Goal: Task Accomplishment & Management: Manage account settings

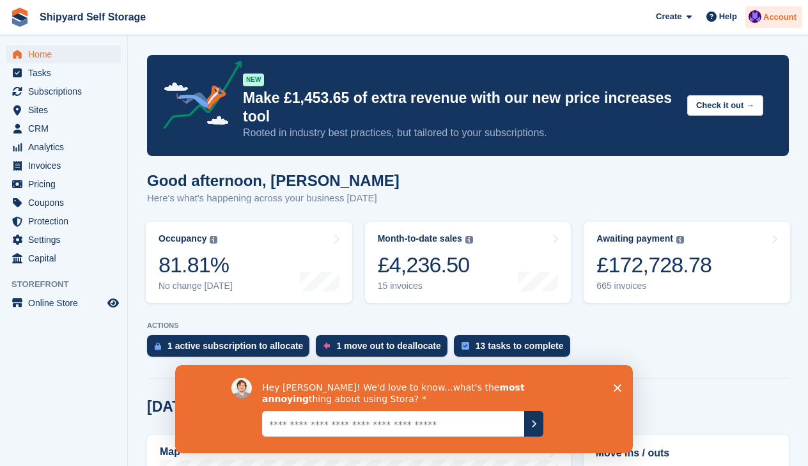
click at [777, 15] on span "Account" at bounding box center [779, 17] width 33 height 13
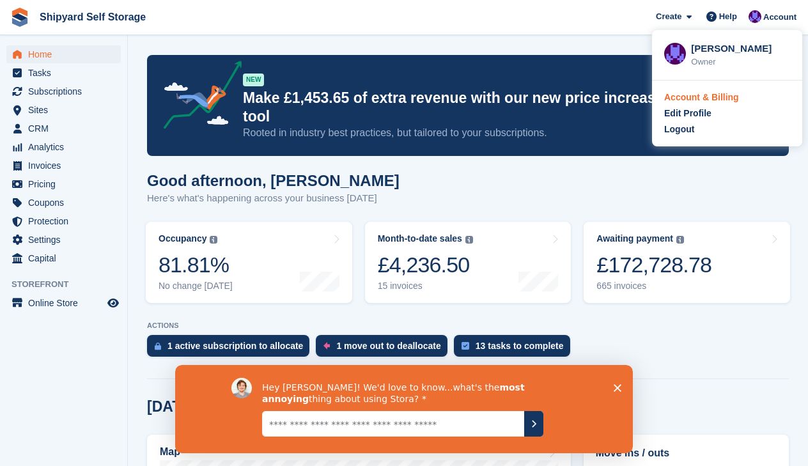
click at [679, 98] on div "Account & Billing" at bounding box center [701, 97] width 75 height 13
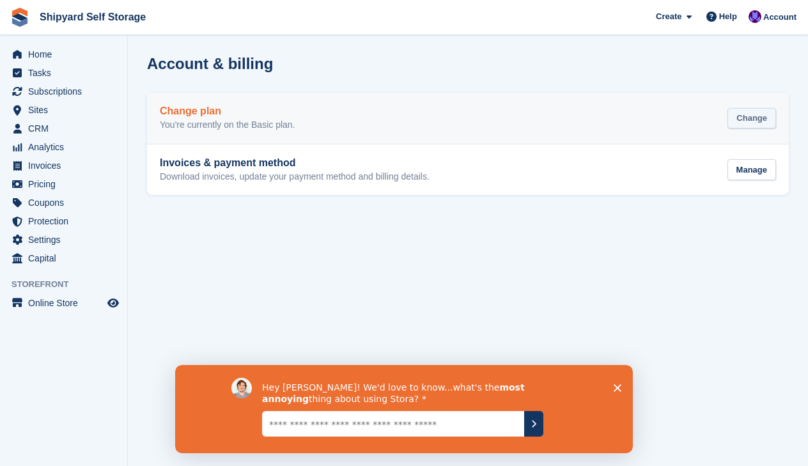
click at [747, 115] on div "Change" at bounding box center [751, 118] width 49 height 21
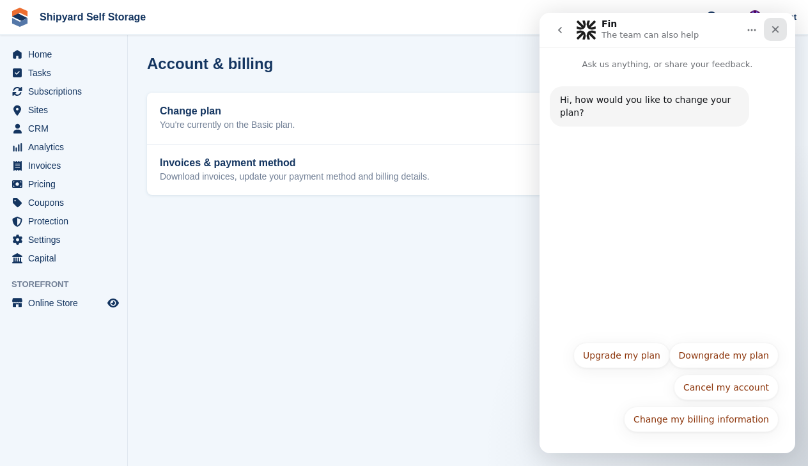
click at [776, 31] on icon "Close" at bounding box center [775, 29] width 10 height 10
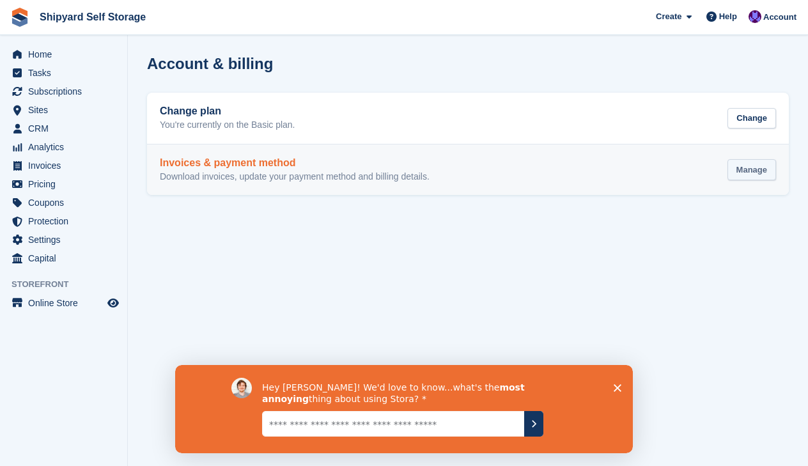
click at [748, 167] on div "Manage" at bounding box center [751, 169] width 49 height 21
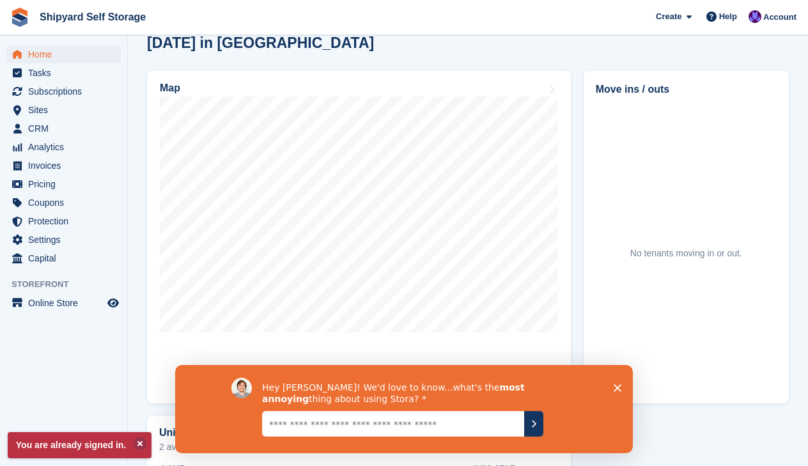
scroll to position [366, 0]
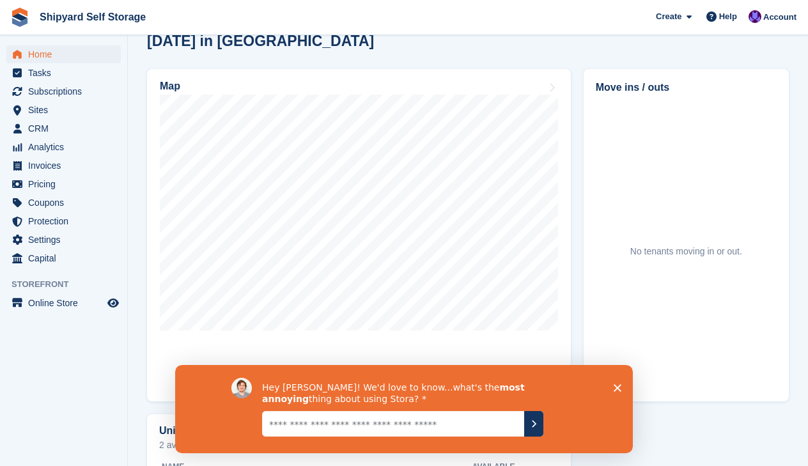
click at [440, 423] on textarea "Give it to us straight... we can take it" at bounding box center [393, 424] width 262 height 26
click at [617, 388] on polygon "Close survey" at bounding box center [617, 388] width 8 height 8
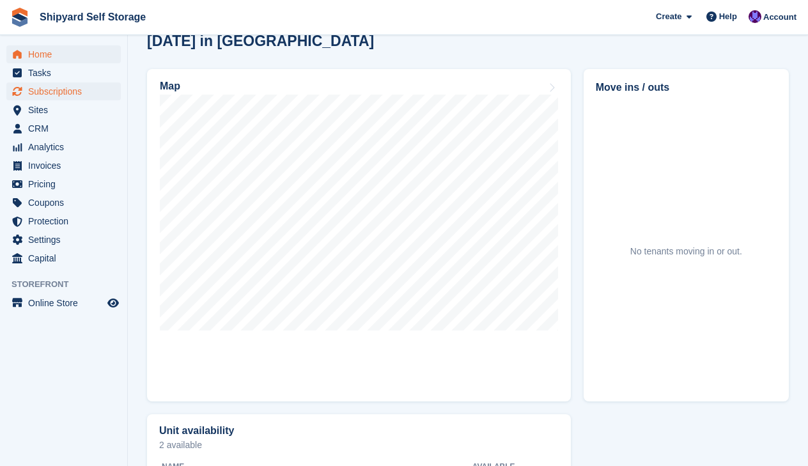
click at [50, 95] on span "Subscriptions" at bounding box center [66, 91] width 77 height 18
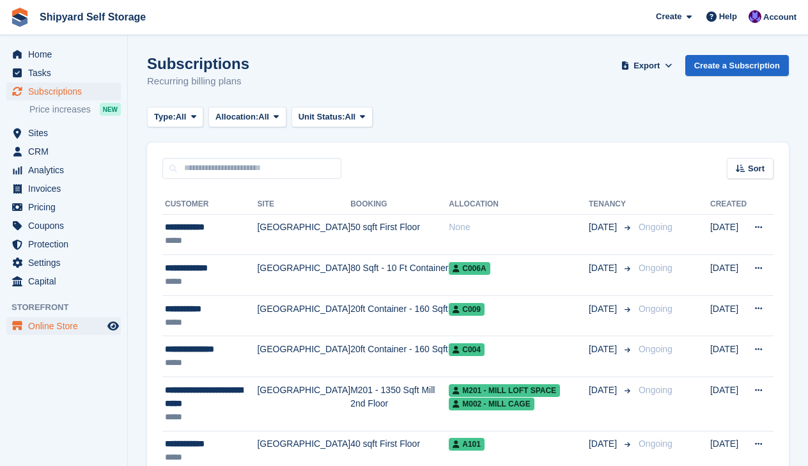
click at [49, 323] on span "Online Store" at bounding box center [66, 326] width 77 height 18
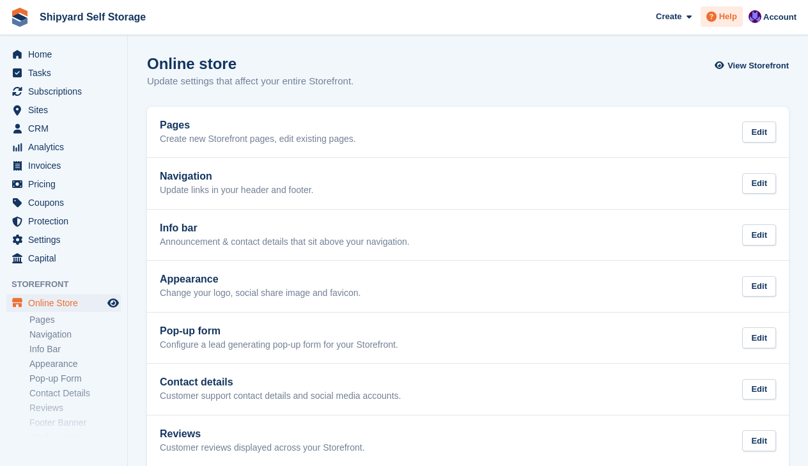
click at [725, 23] on div "Help" at bounding box center [721, 16] width 42 height 20
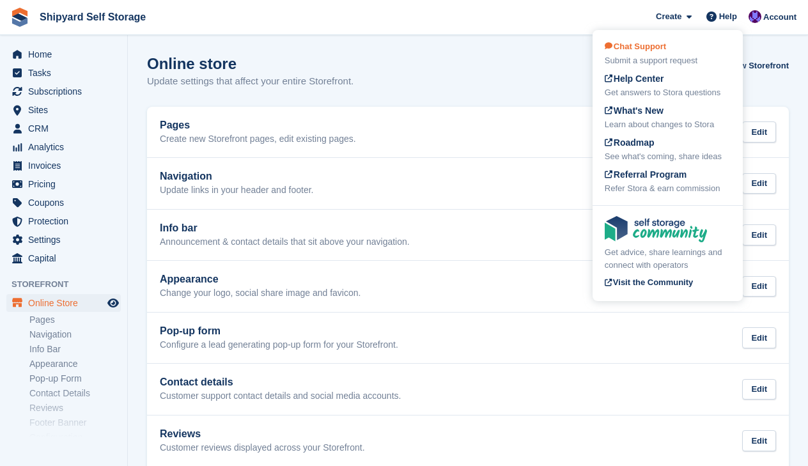
click at [644, 49] on span "Chat Support" at bounding box center [635, 47] width 61 height 10
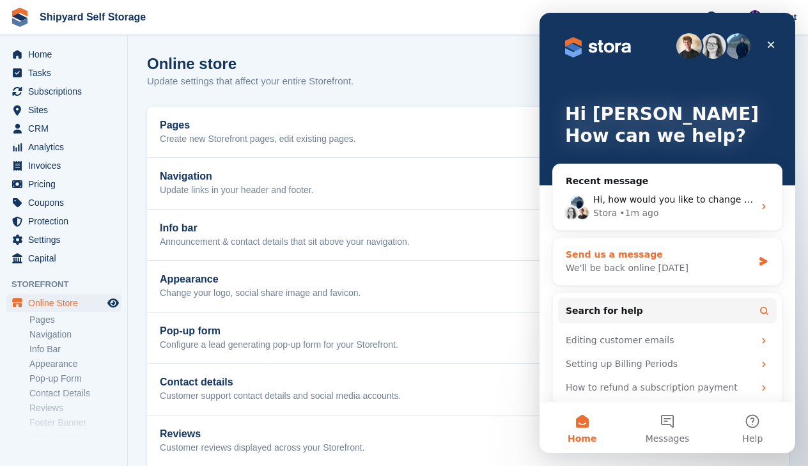
click at [764, 259] on icon "Intercom messenger" at bounding box center [763, 261] width 8 height 9
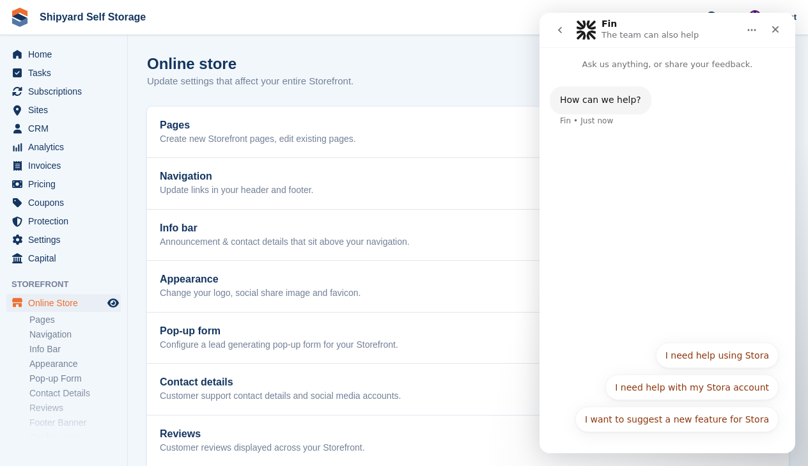
click at [631, 62] on p "Ask us anything, or share your feedback." at bounding box center [667, 59] width 256 height 24
click at [606, 100] on div "How can we help?" at bounding box center [600, 100] width 81 height 13
click at [127, 114] on li "Sites Sites" at bounding box center [63, 110] width 127 height 18
click at [774, 31] on icon "Close" at bounding box center [775, 29] width 7 height 7
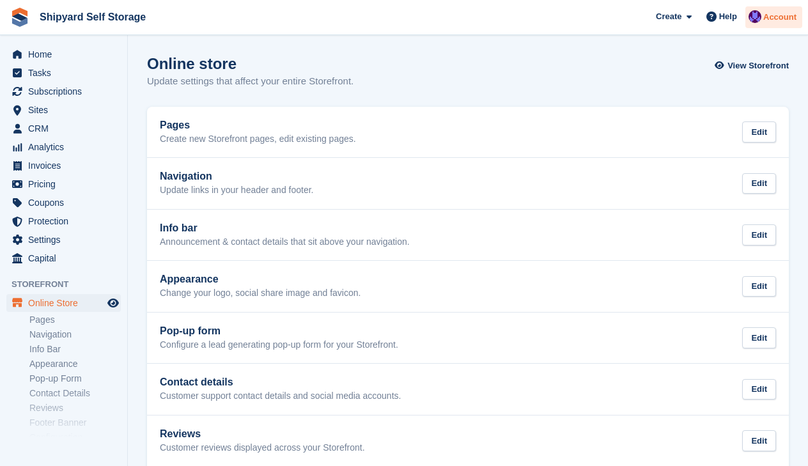
click at [777, 20] on span "Account" at bounding box center [779, 17] width 33 height 13
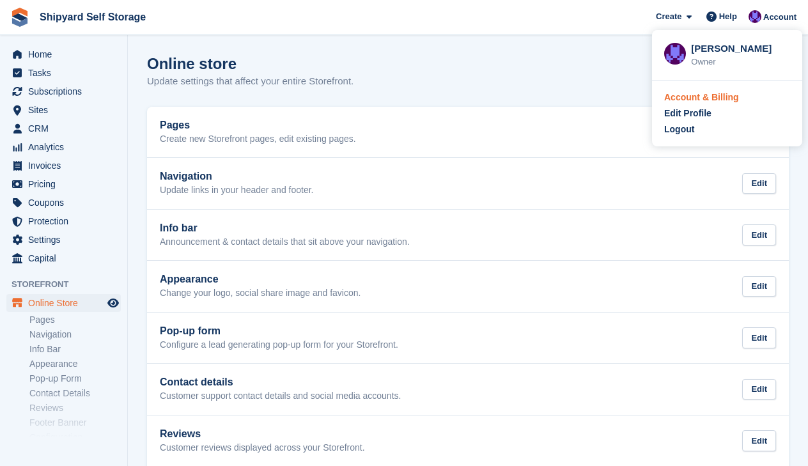
click at [706, 95] on div "Account & Billing" at bounding box center [701, 97] width 75 height 13
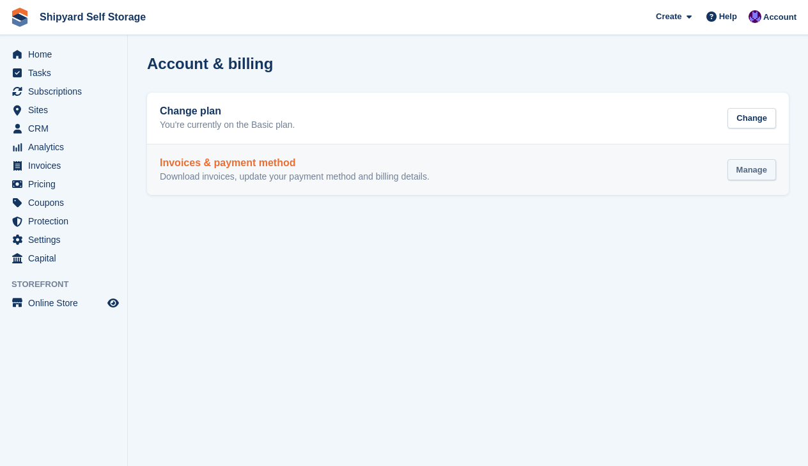
click at [744, 168] on div "Manage" at bounding box center [751, 169] width 49 height 21
click at [759, 170] on div "Manage" at bounding box center [751, 169] width 49 height 21
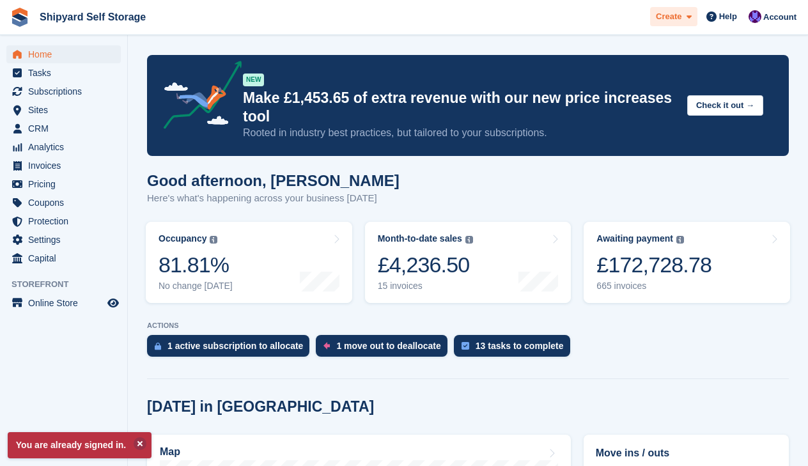
click at [692, 19] on div "Create" at bounding box center [673, 17] width 47 height 20
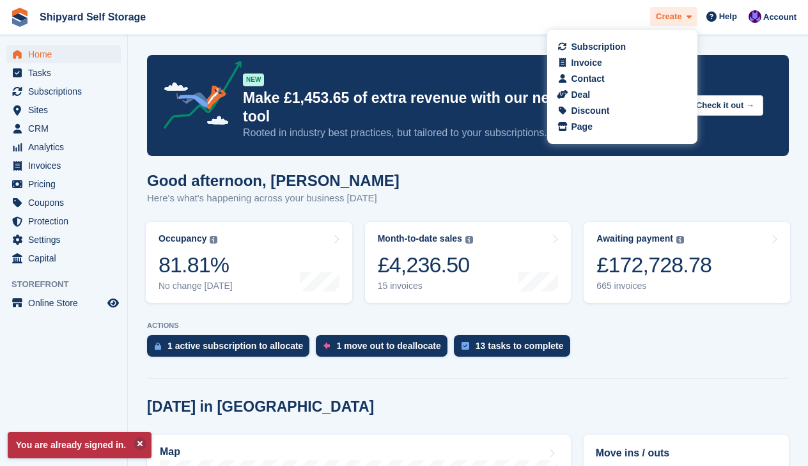
click at [692, 18] on div "Create" at bounding box center [673, 17] width 47 height 20
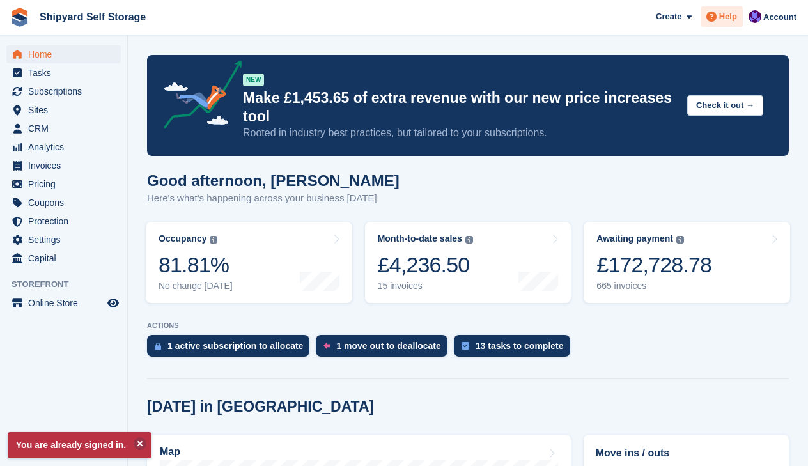
click at [729, 18] on span "Help" at bounding box center [728, 16] width 18 height 13
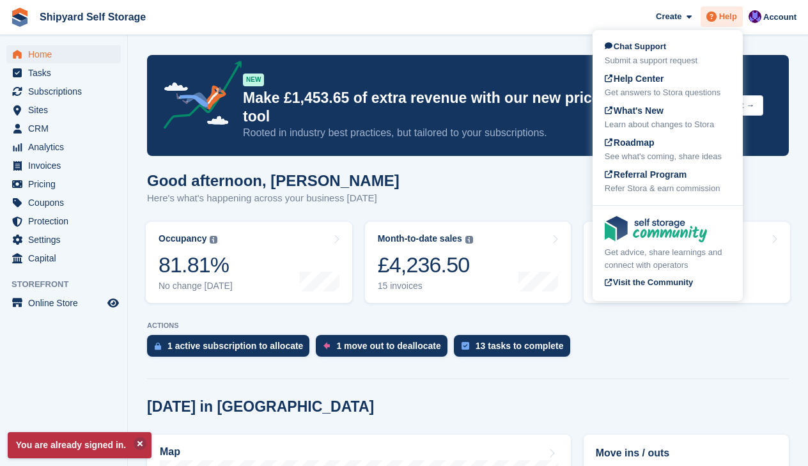
click at [729, 17] on span "Help" at bounding box center [728, 16] width 18 height 13
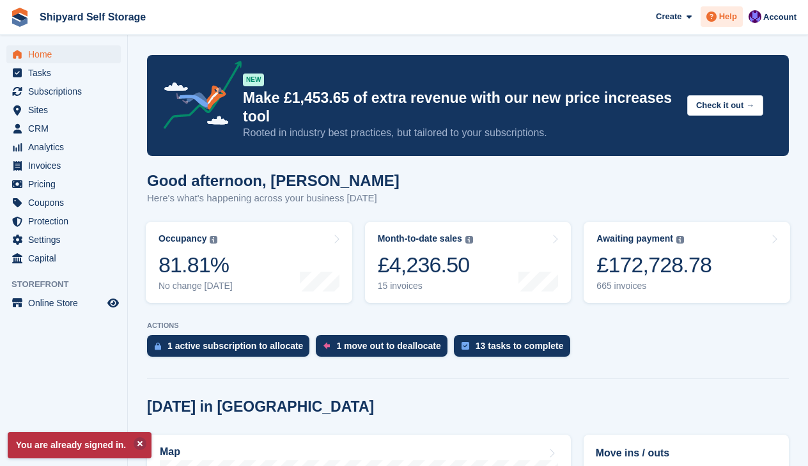
click at [739, 16] on div "Help" at bounding box center [721, 16] width 42 height 20
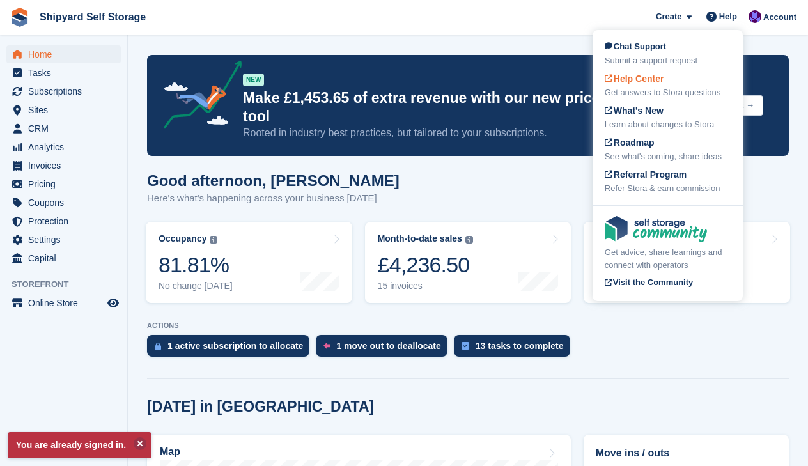
click at [652, 79] on span "Help Center" at bounding box center [634, 78] width 59 height 10
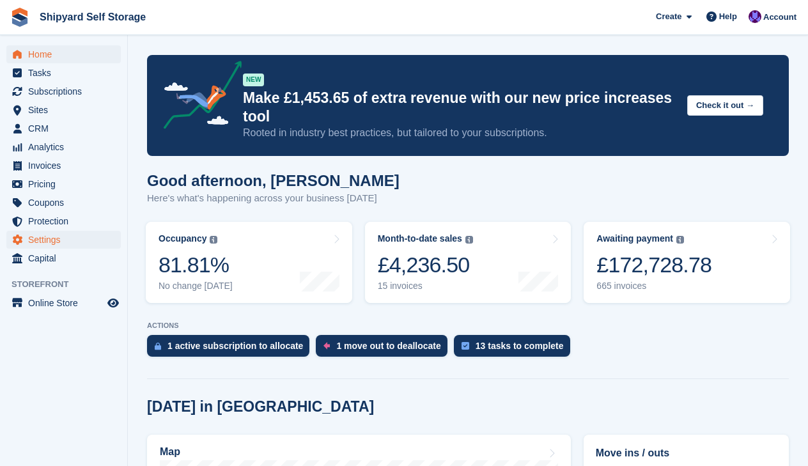
click at [43, 235] on span "Settings" at bounding box center [66, 240] width 77 height 18
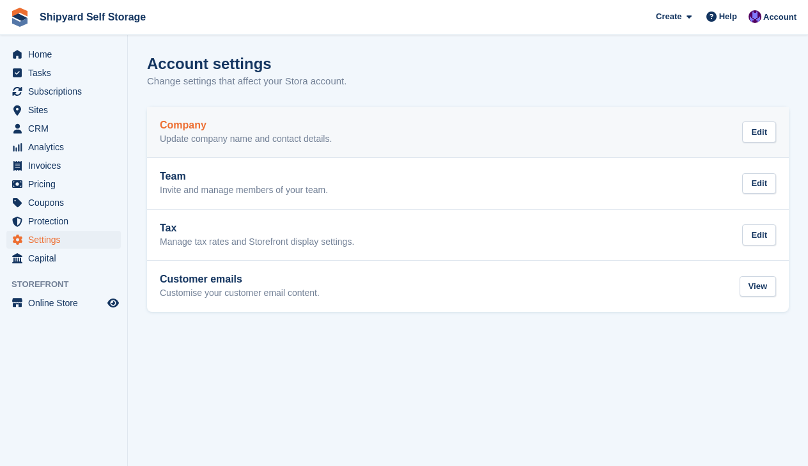
click at [226, 134] on p "Update company name and contact details." at bounding box center [246, 140] width 172 height 12
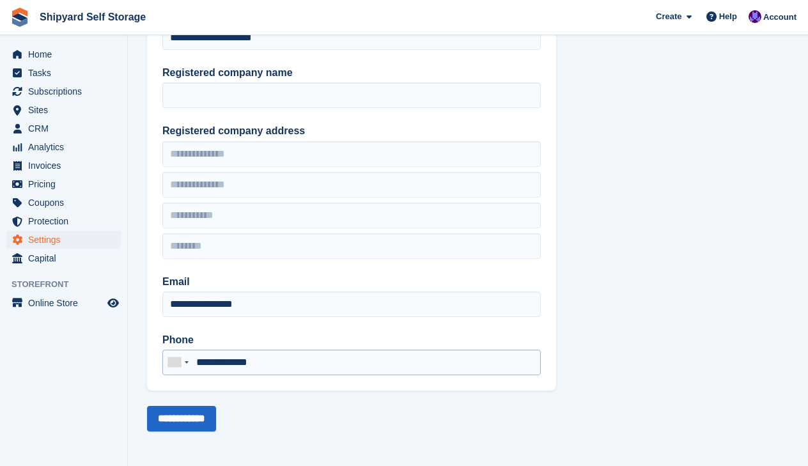
scroll to position [98, 0]
click at [39, 164] on span "Invoices" at bounding box center [66, 166] width 77 height 18
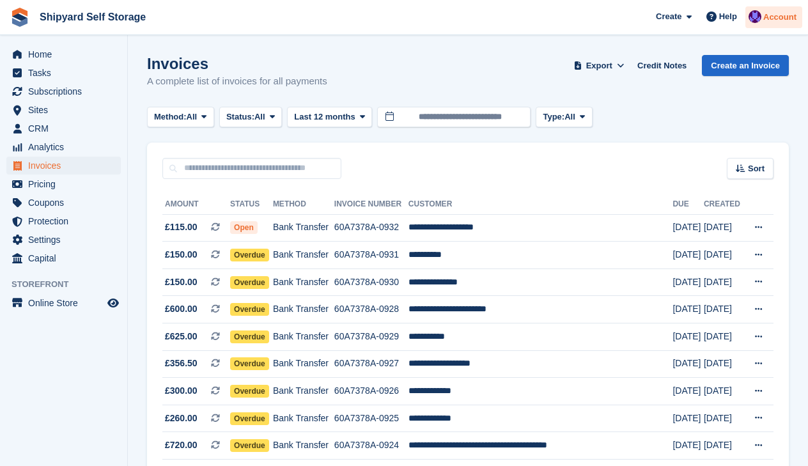
click at [768, 19] on span "Account" at bounding box center [779, 17] width 33 height 13
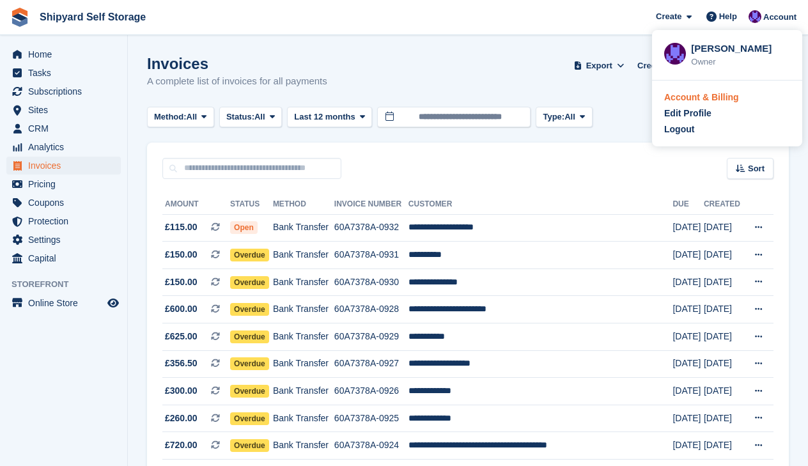
click at [692, 102] on div "Account & Billing" at bounding box center [701, 97] width 75 height 13
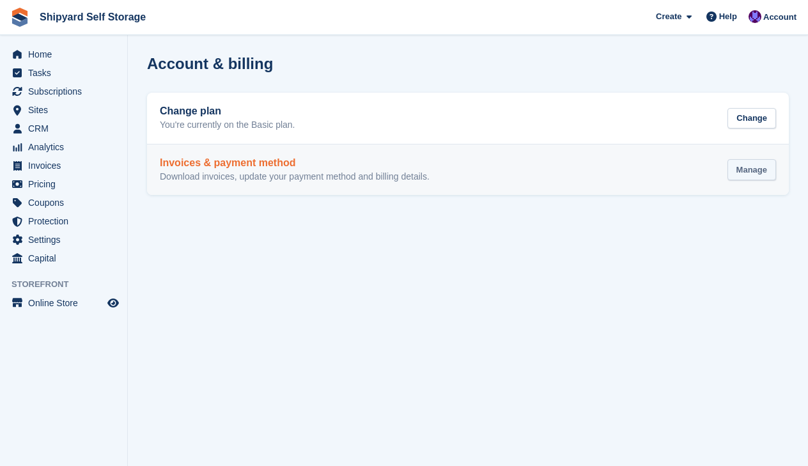
click at [746, 168] on div "Manage" at bounding box center [751, 169] width 49 height 21
